Goal: Task Accomplishment & Management: Manage account settings

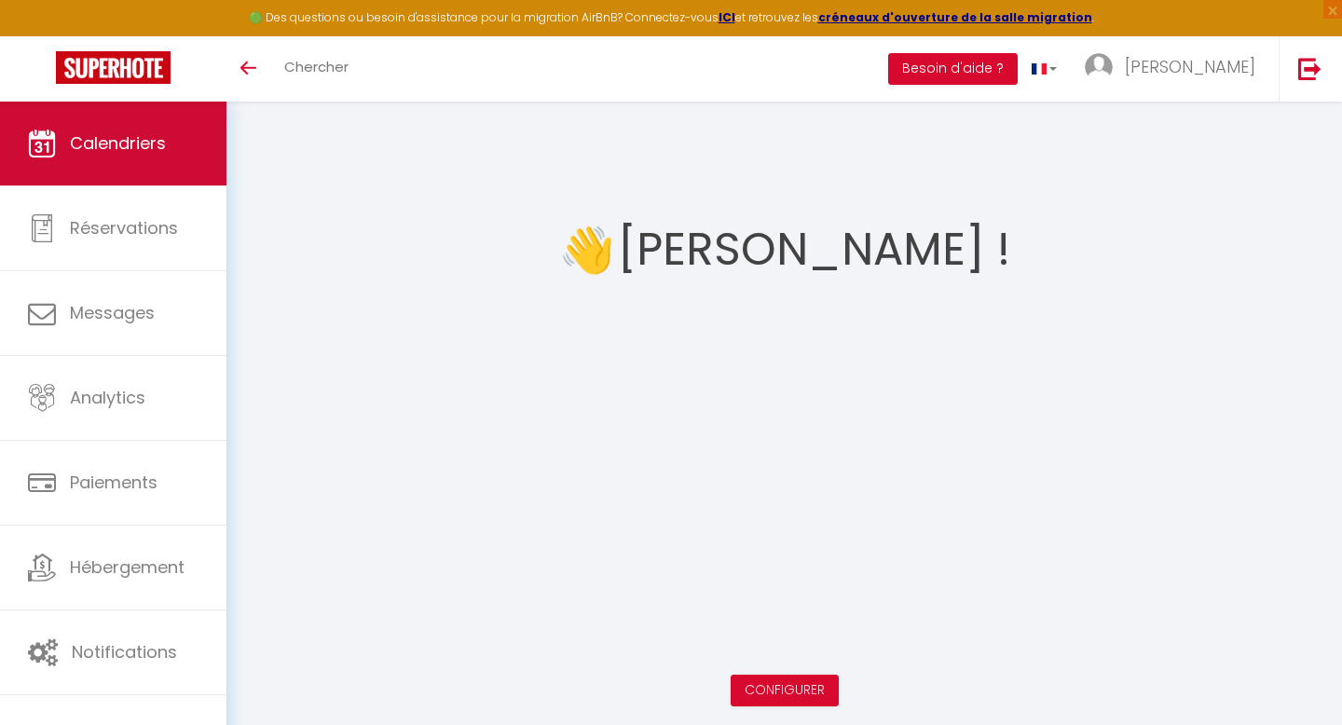
click at [65, 137] on link "Calendriers" at bounding box center [113, 144] width 226 height 84
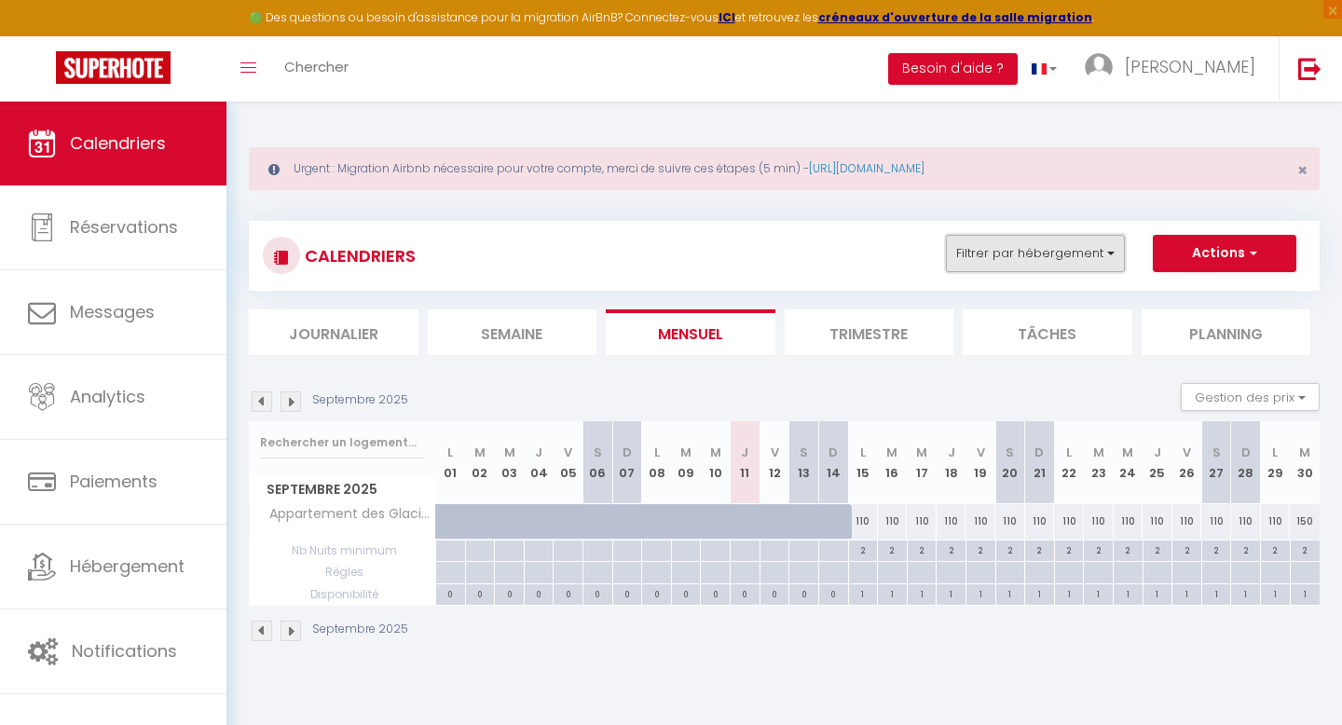
click at [1034, 267] on button "Filtrer par hébergement" at bounding box center [1035, 253] width 179 height 37
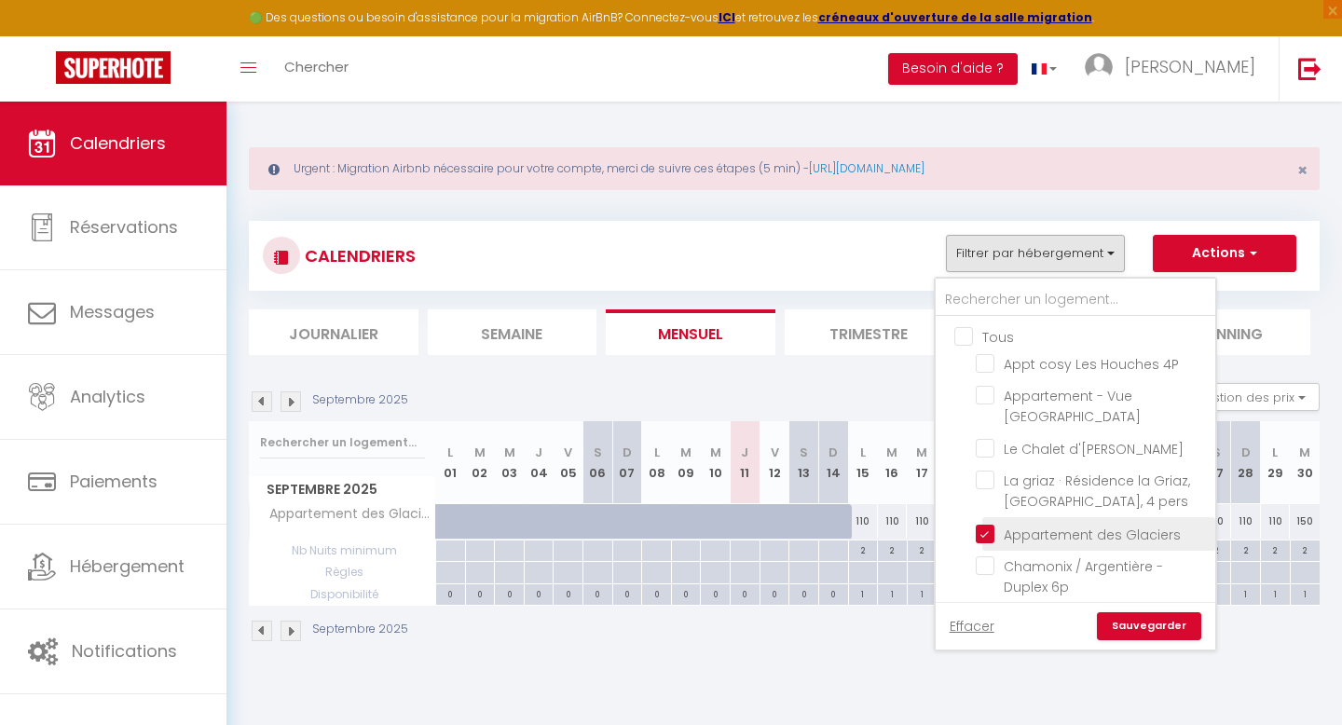
click at [991, 529] on input "Appartement des Glaciers" at bounding box center [1092, 532] width 233 height 19
checkbox input "false"
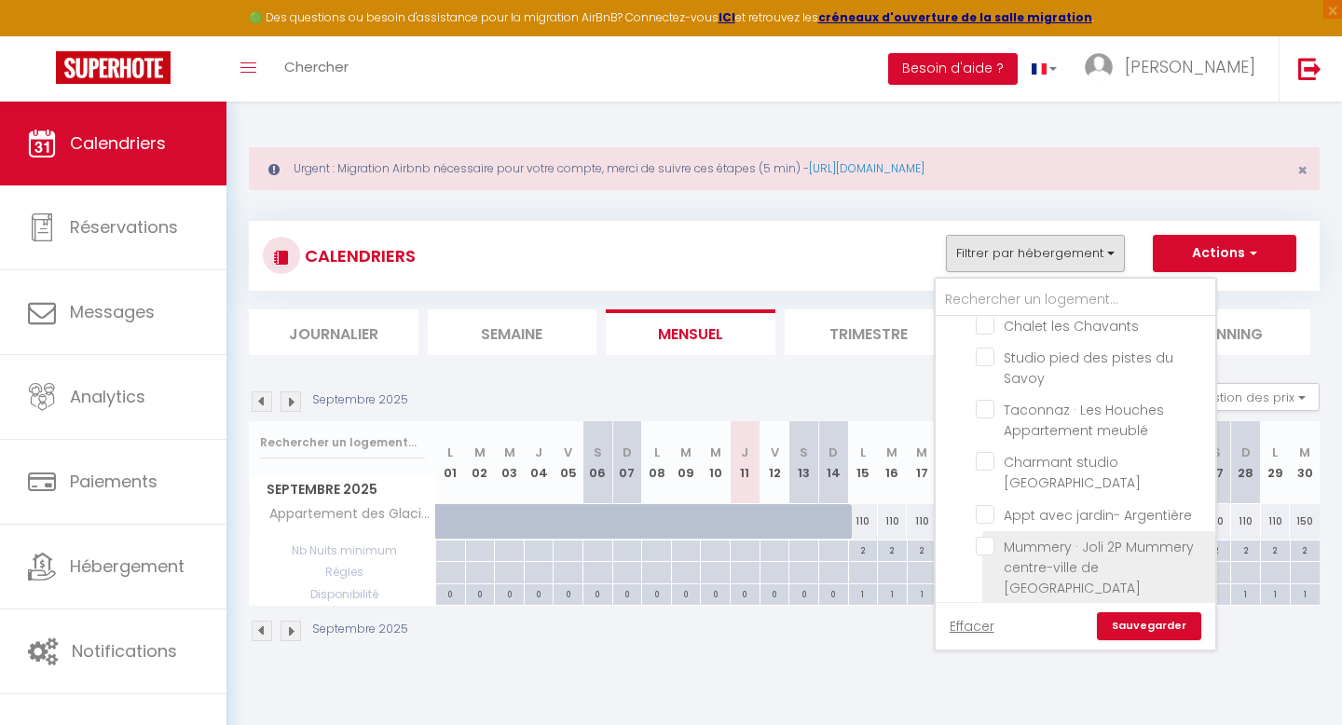
scroll to position [293, 0]
click at [988, 538] on input "Mummery · Joli 2P Mummery centre-ville de [GEOGRAPHIC_DATA]" at bounding box center [1092, 547] width 233 height 19
checkbox input "true"
checkbox input "false"
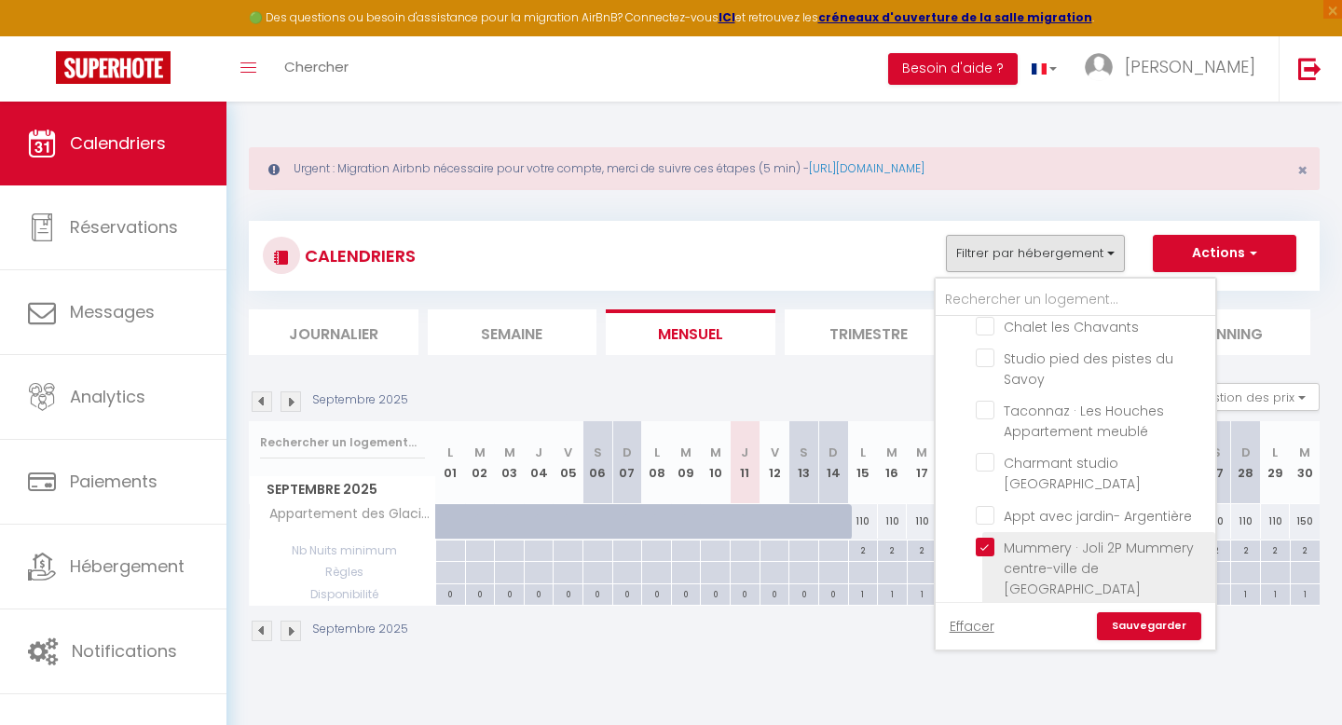
checkbox input "false"
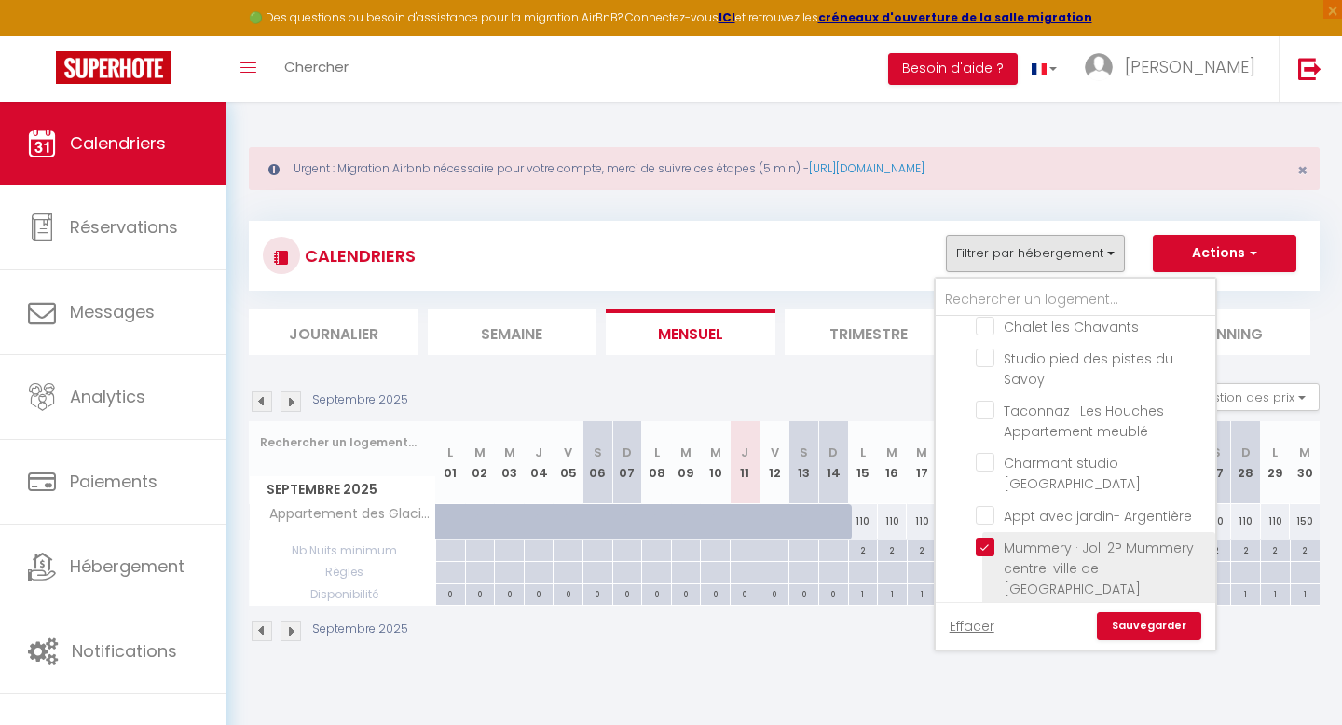
checkbox input "false"
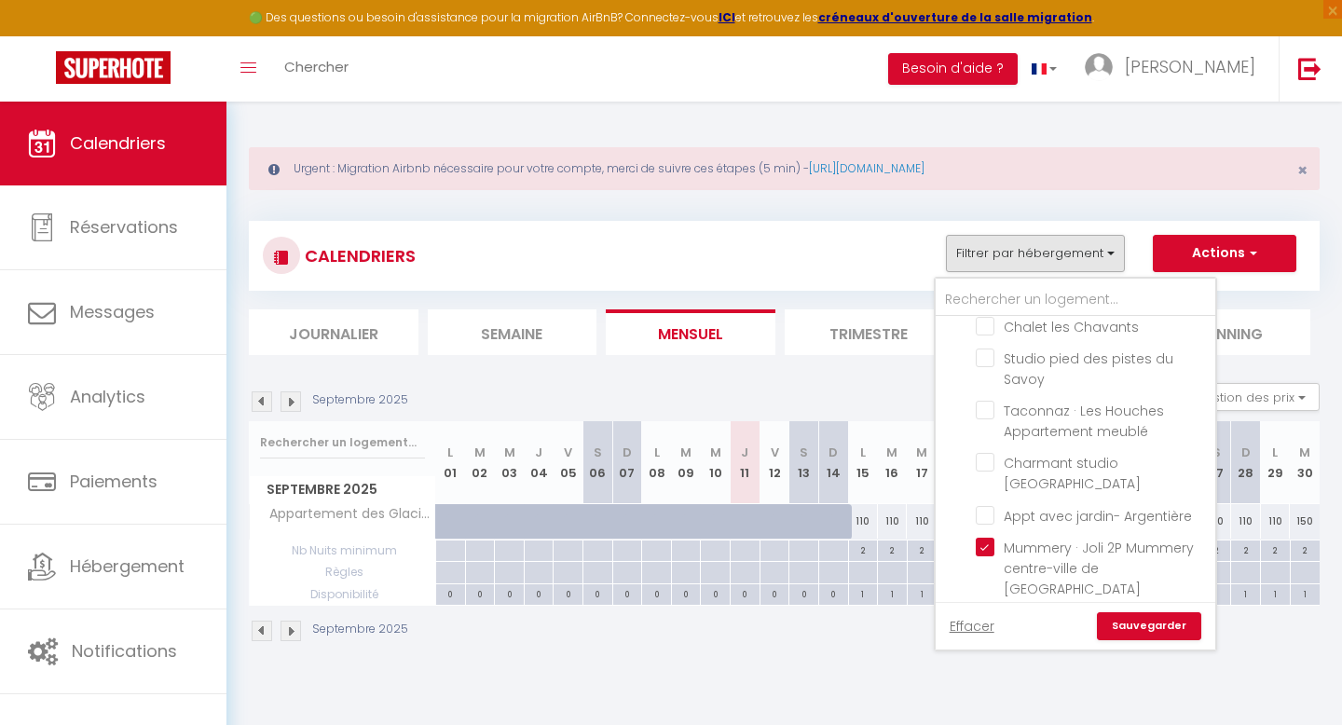
click at [1153, 627] on link "Sauvegarder" at bounding box center [1149, 626] width 104 height 28
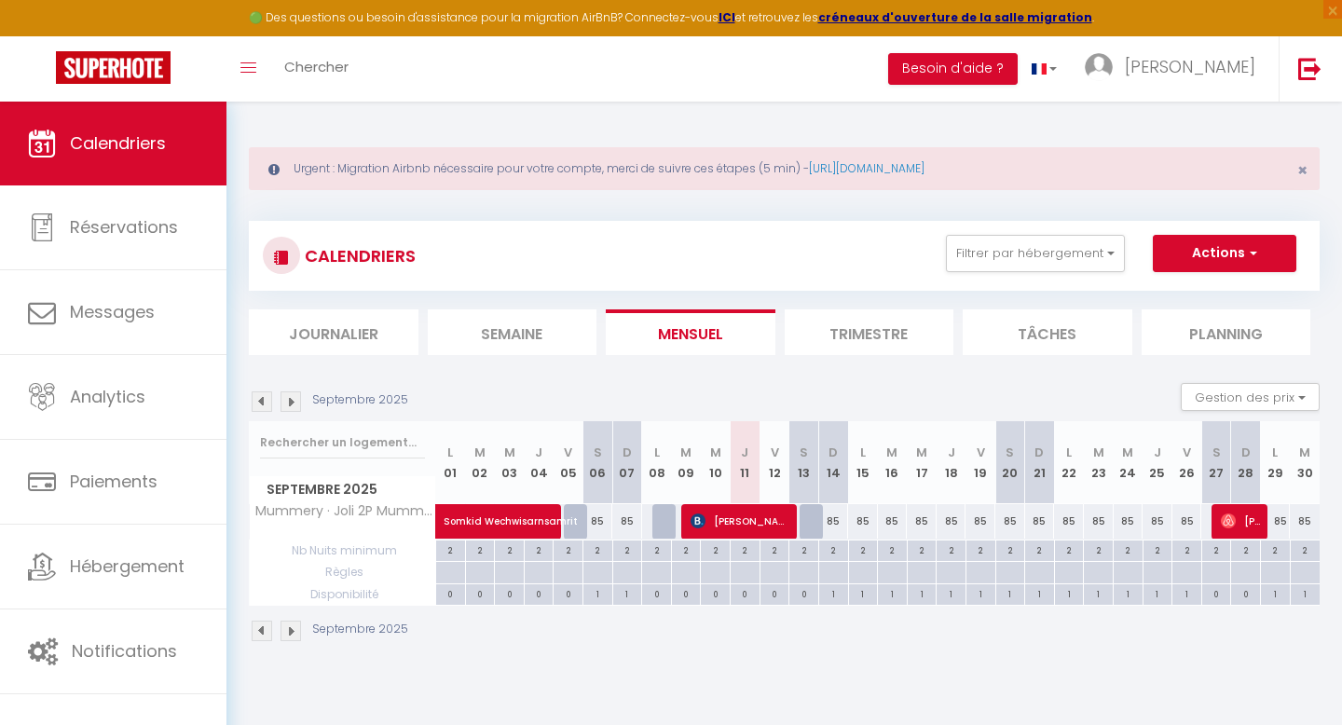
click at [294, 405] on img at bounding box center [291, 401] width 21 height 21
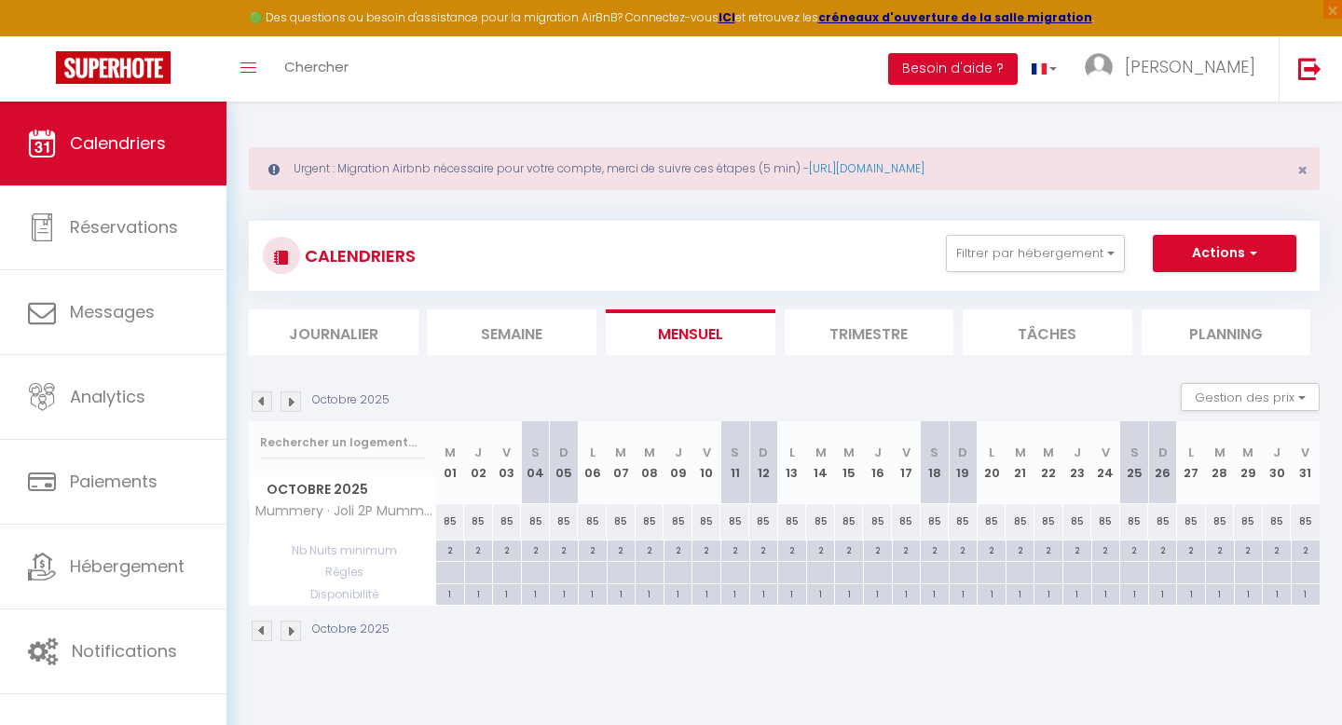
click at [294, 405] on img at bounding box center [291, 401] width 21 height 21
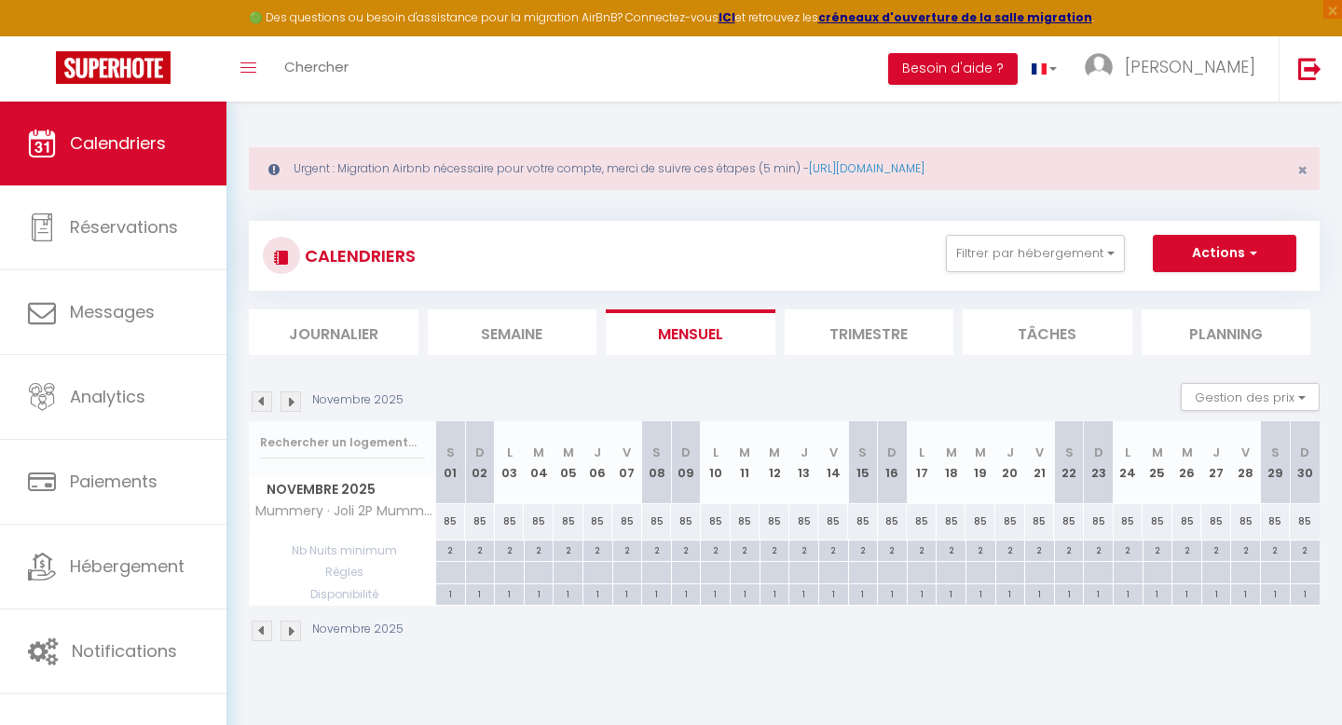
click at [294, 405] on img at bounding box center [291, 401] width 21 height 21
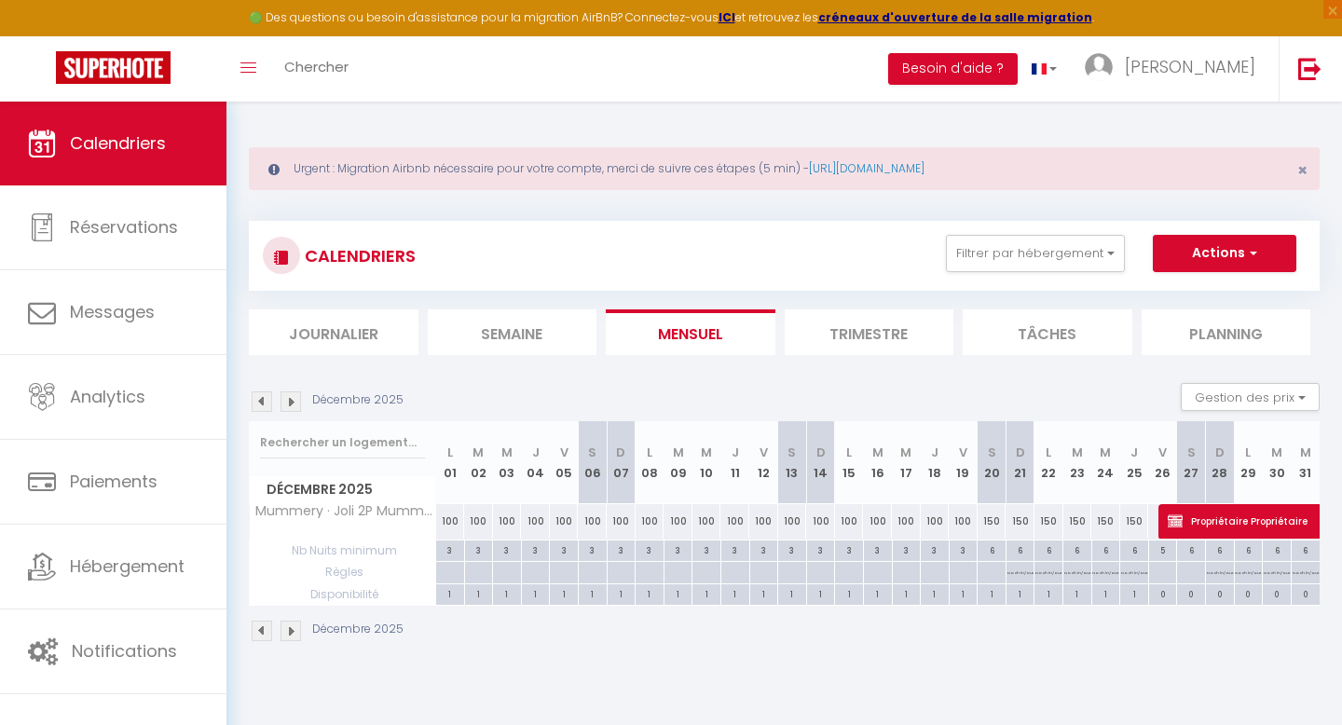
click at [294, 405] on img at bounding box center [291, 401] width 21 height 21
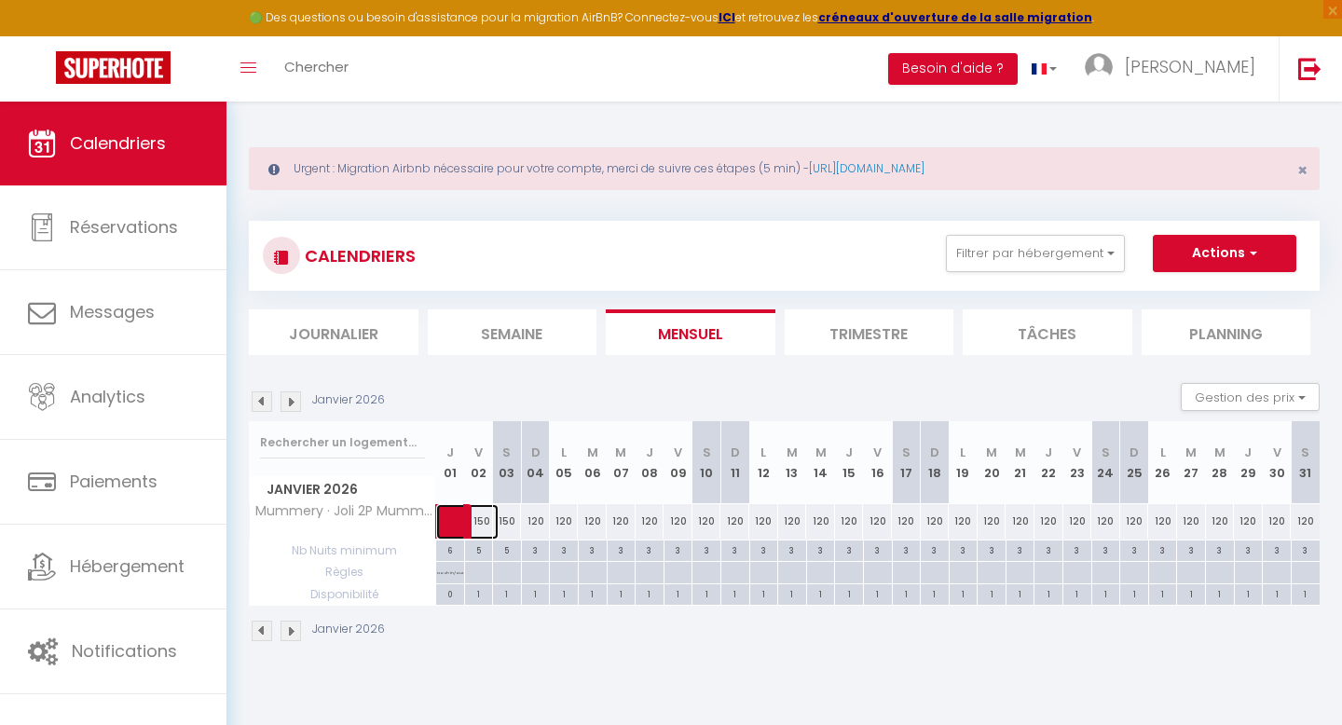
click at [484, 517] on span at bounding box center [477, 521] width 43 height 35
select select "OK"
select select "KO"
select select "0"
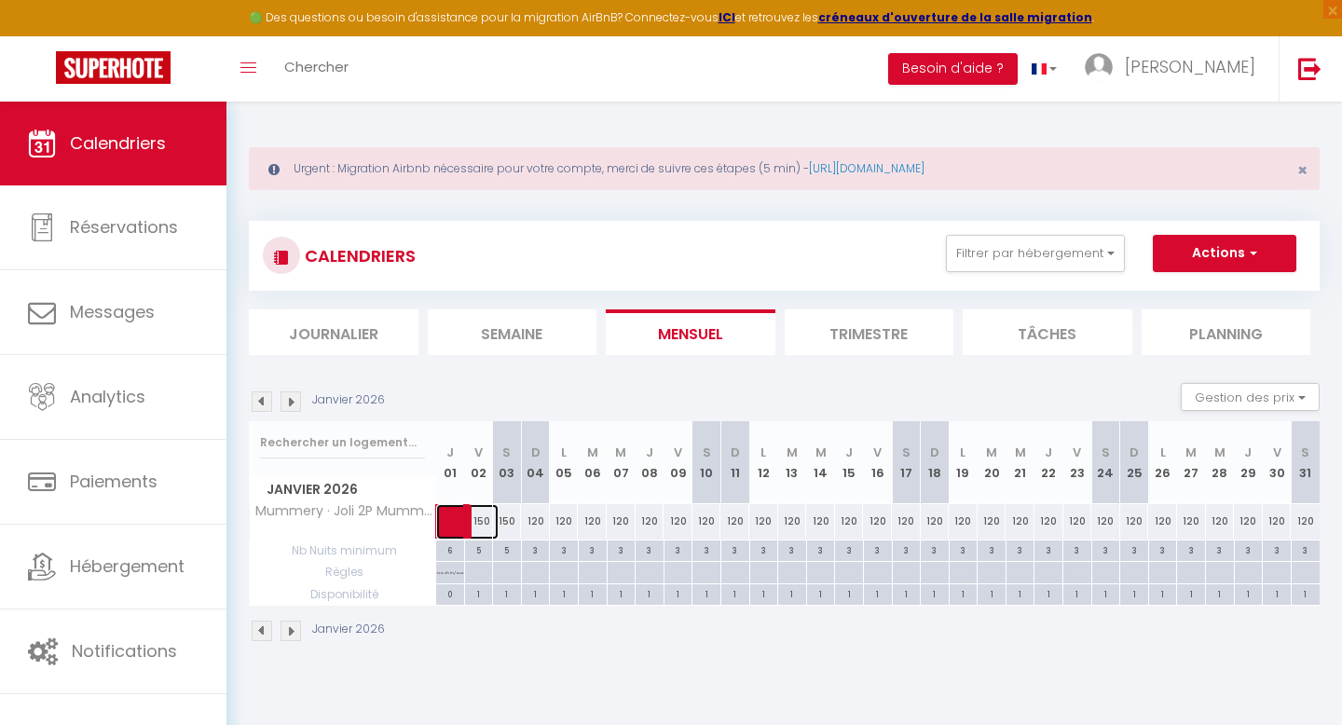
select select "1"
select select
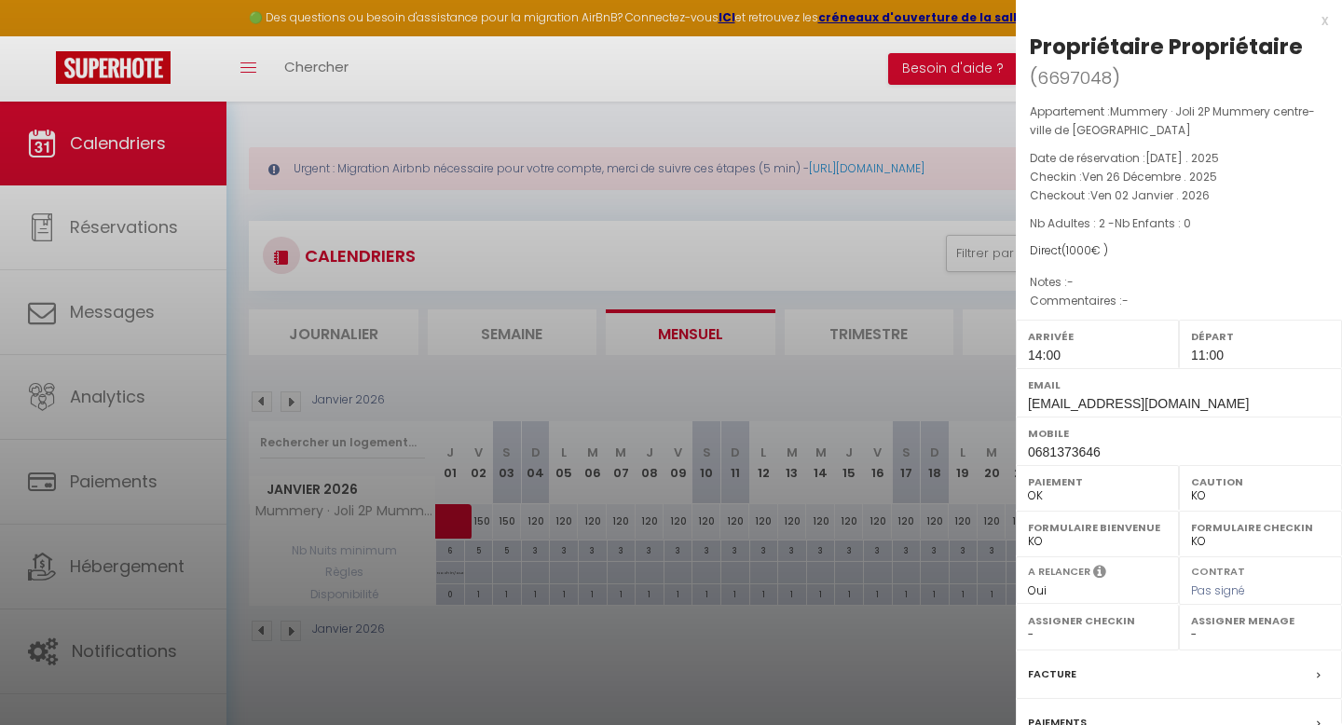
click at [495, 567] on div at bounding box center [671, 362] width 1342 height 725
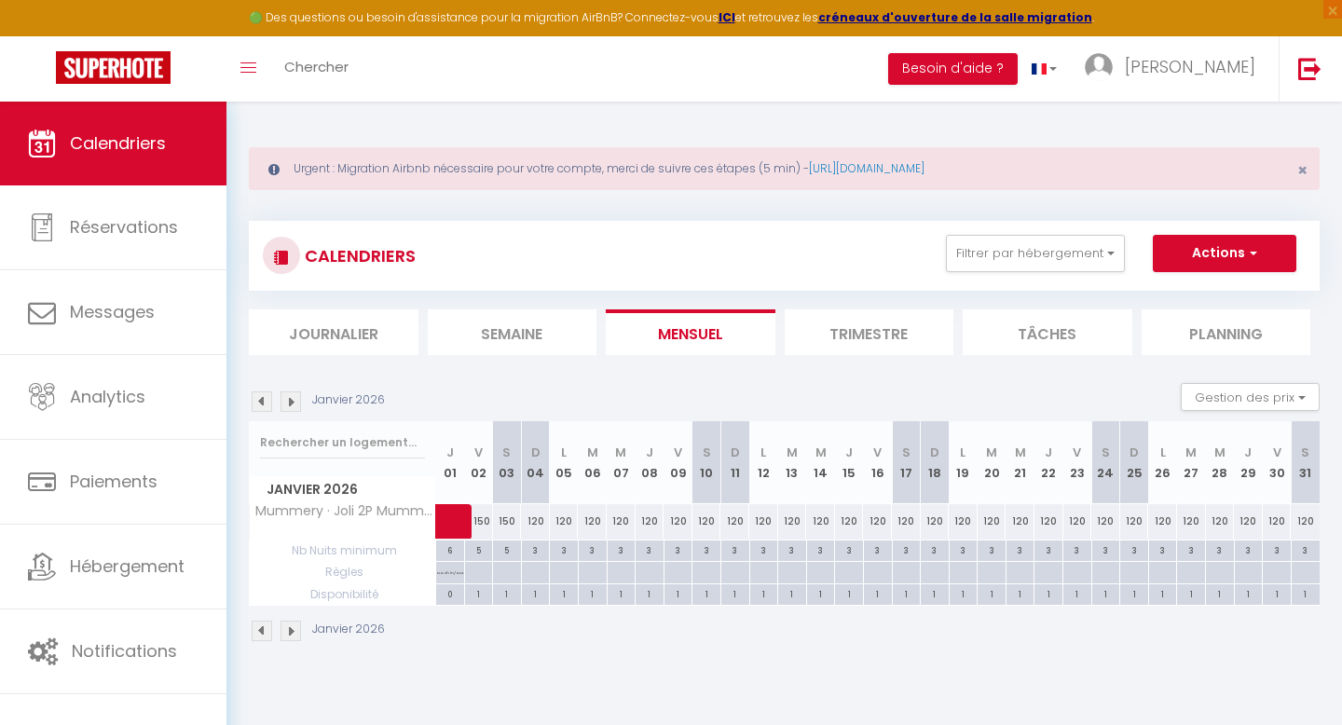
click at [290, 397] on img at bounding box center [291, 401] width 21 height 21
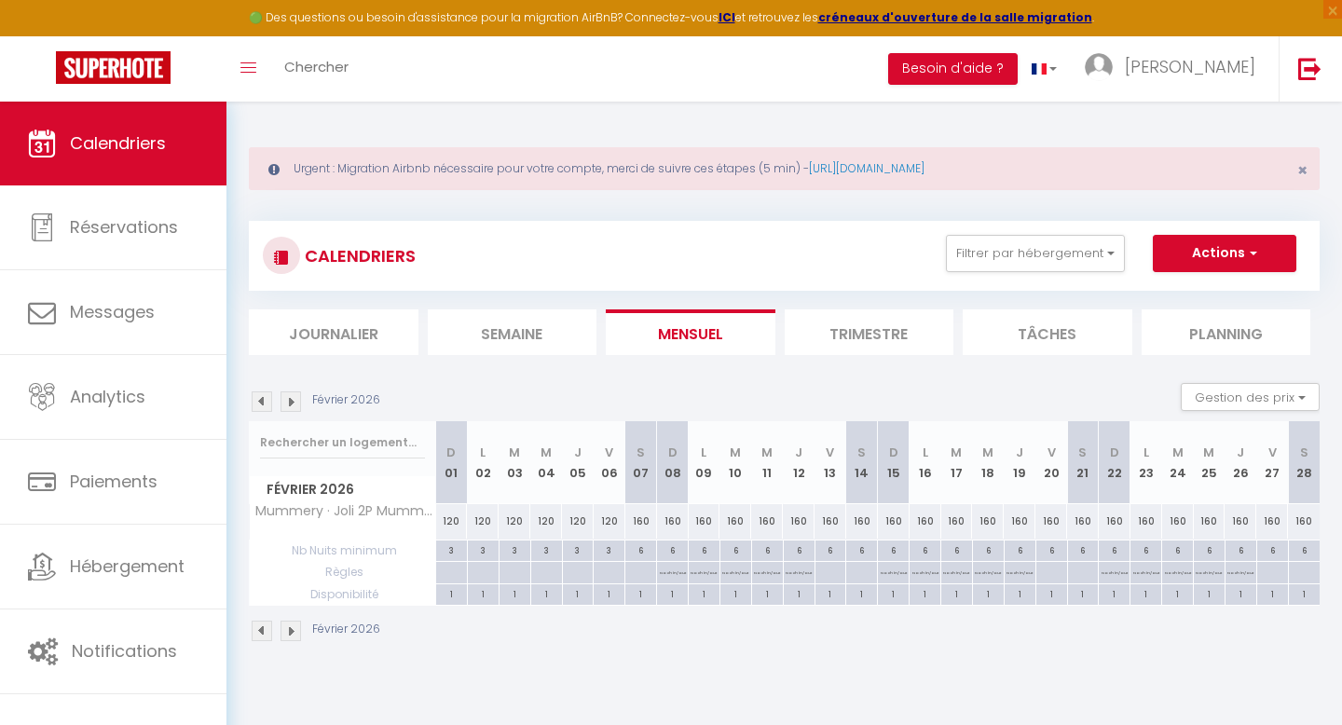
click at [448, 527] on div "120" at bounding box center [452, 521] width 32 height 34
type input "120"
type input "Dim 01 Février 2026"
type input "Lun 02 Février 2026"
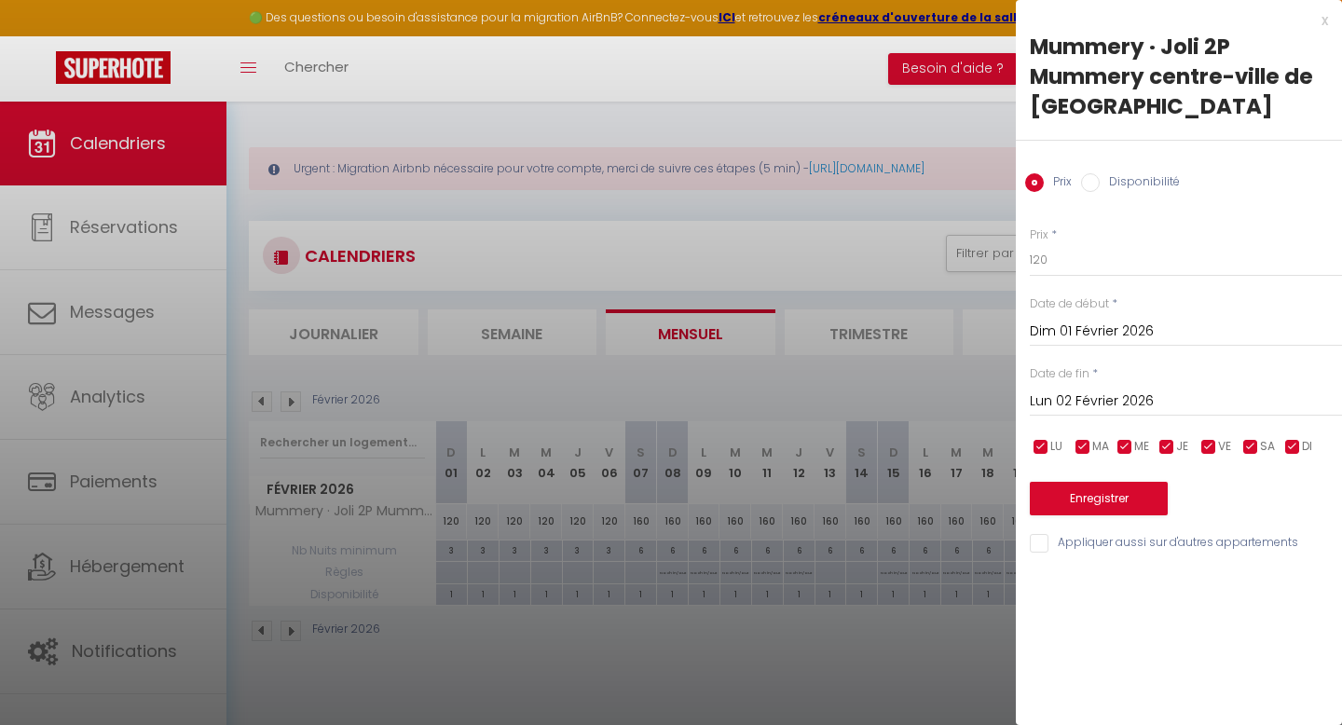
click at [1093, 176] on input "Disponibilité" at bounding box center [1090, 182] width 19 height 19
radio input "true"
radio input "false"
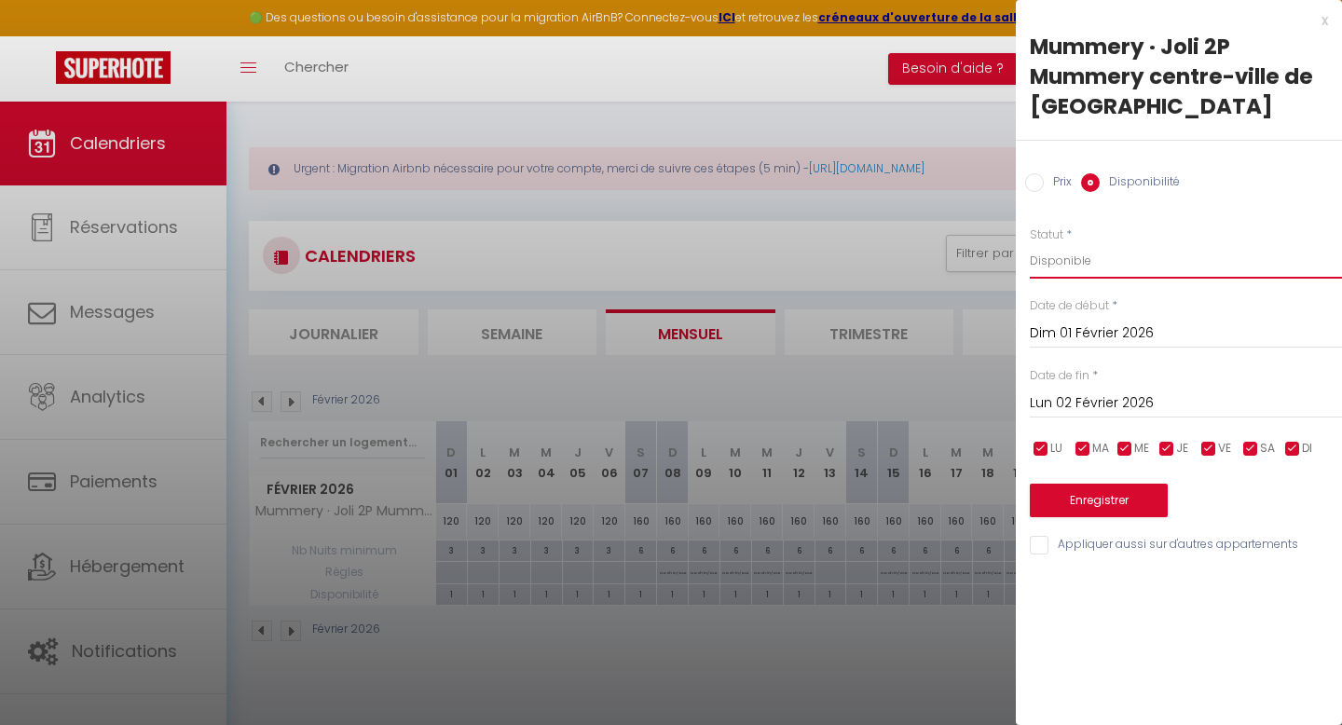
click at [1064, 262] on select "Disponible Indisponible" at bounding box center [1186, 260] width 312 height 35
select select "0"
click at [1030, 243] on select "Disponible Indisponible" at bounding box center [1186, 260] width 312 height 35
click at [1101, 407] on input "Lun 02 Février 2026" at bounding box center [1186, 403] width 312 height 24
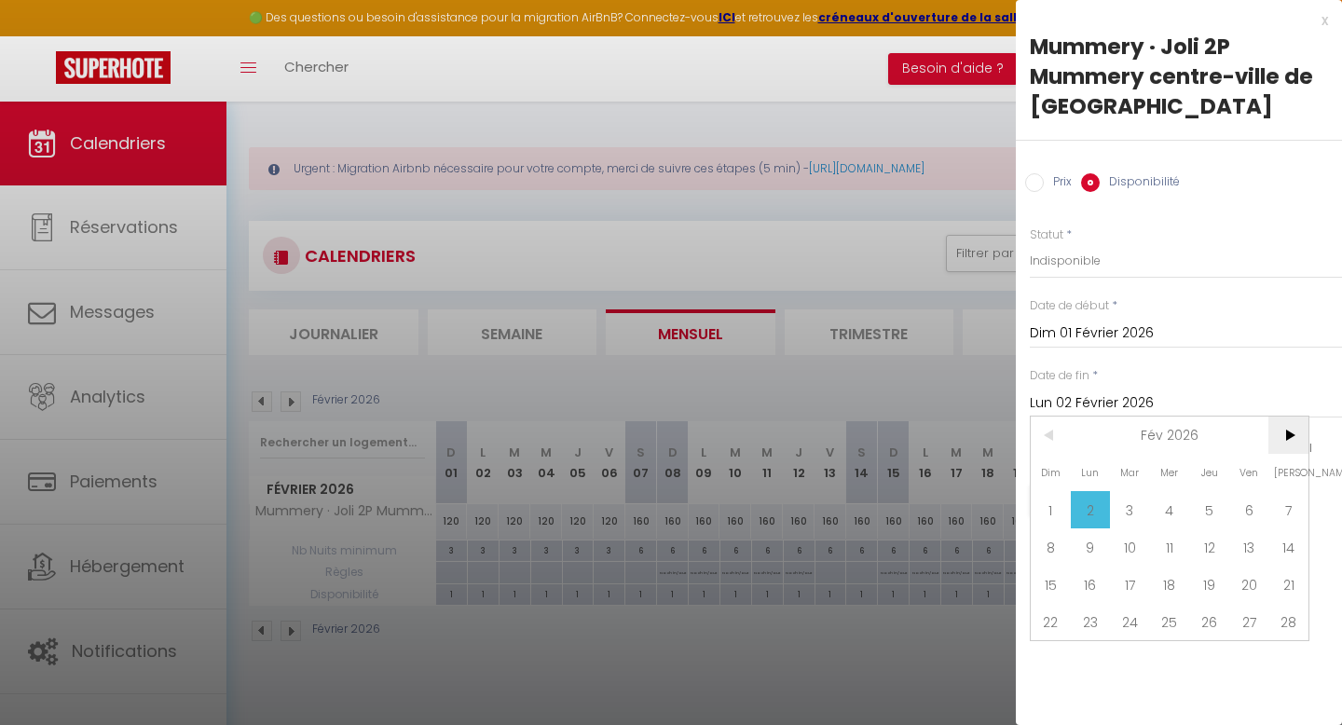
click at [1289, 431] on span ">" at bounding box center [1288, 435] width 40 height 37
click at [1287, 430] on span ">" at bounding box center [1288, 435] width 40 height 37
click at [1281, 438] on span ">" at bounding box center [1288, 435] width 40 height 37
click at [1059, 692] on span "31" at bounding box center [1051, 696] width 40 height 37
type input "Dim 31 Mai 2026"
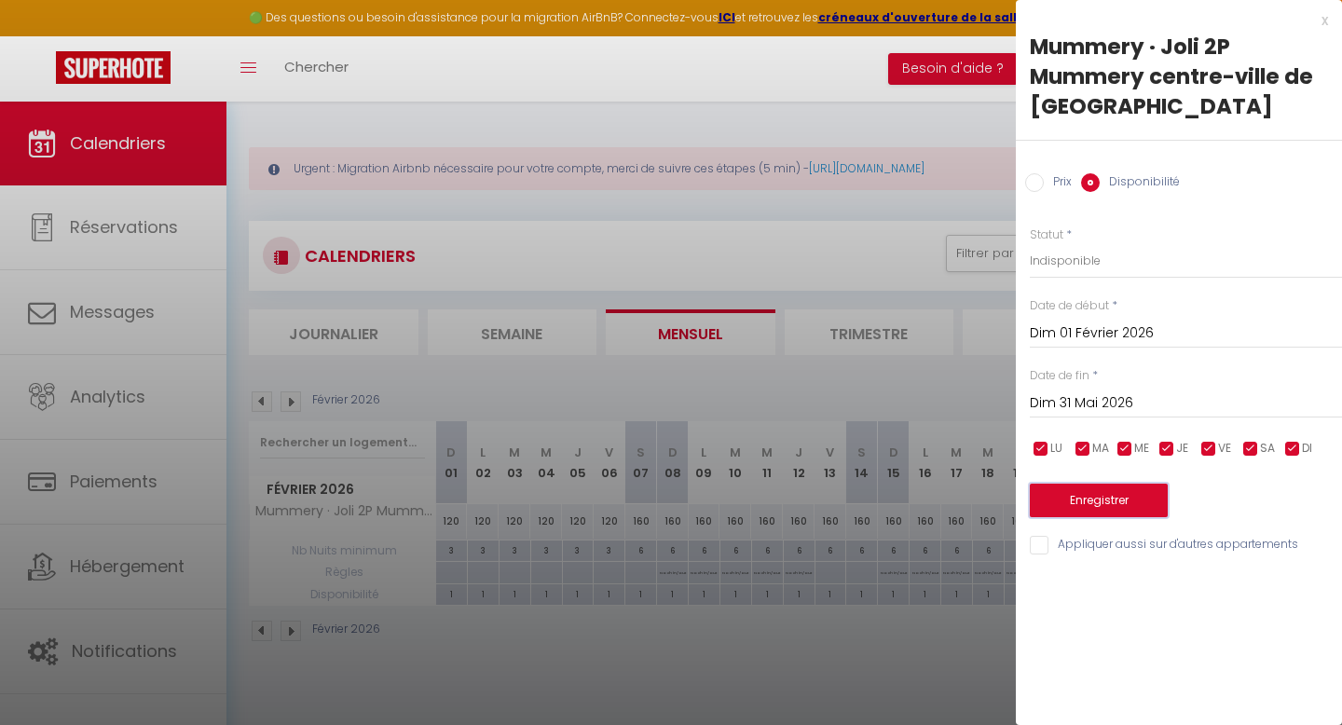
click at [1105, 506] on button "Enregistrer" at bounding box center [1099, 501] width 138 height 34
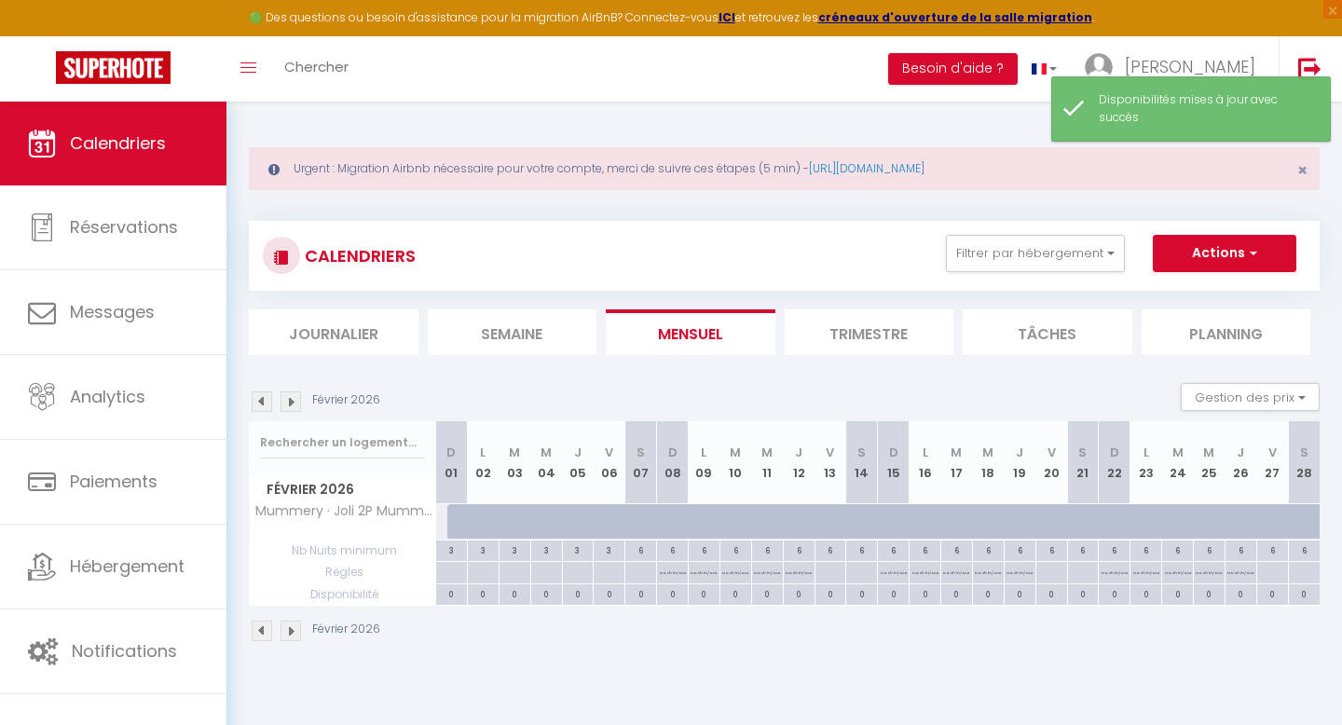
click at [260, 634] on img at bounding box center [262, 631] width 21 height 21
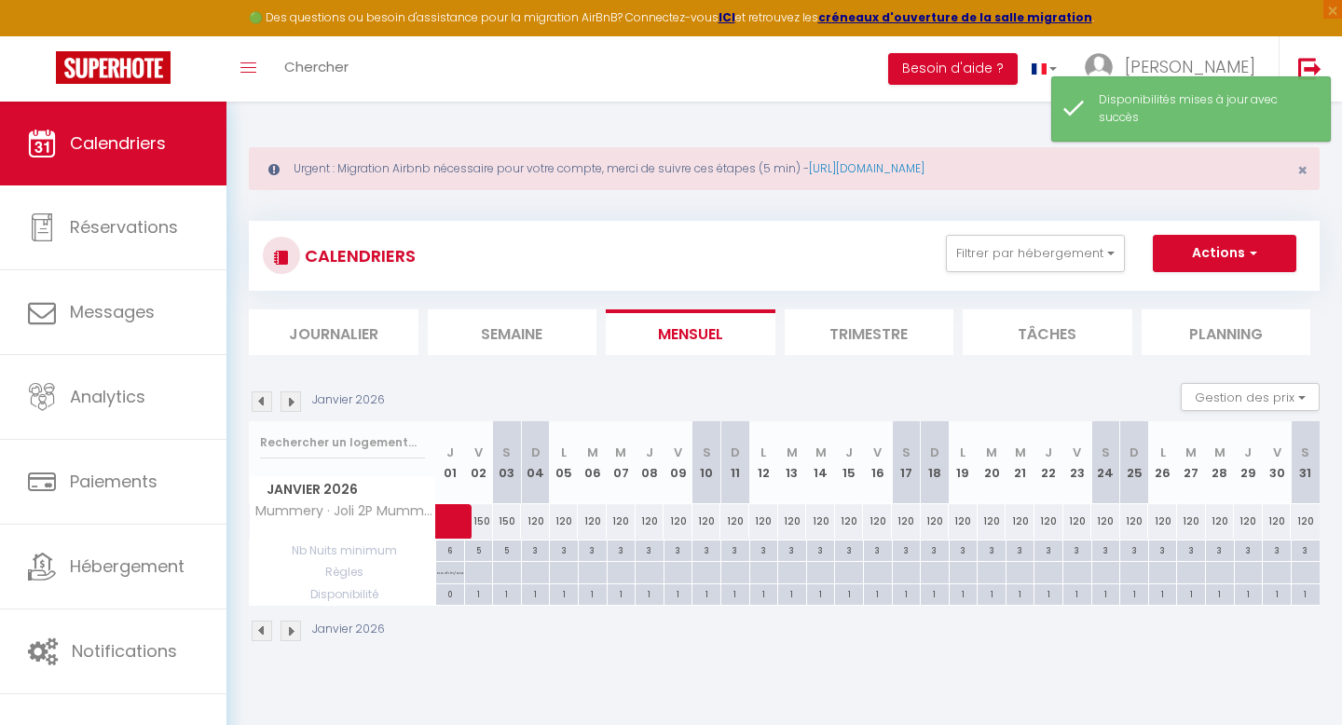
click at [257, 632] on img at bounding box center [262, 631] width 21 height 21
